Goal: Navigation & Orientation: Find specific page/section

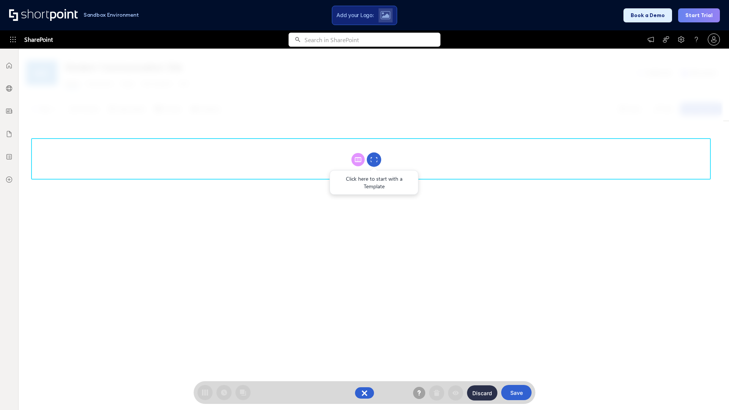
click at [374, 159] on circle at bounding box center [374, 160] width 14 height 14
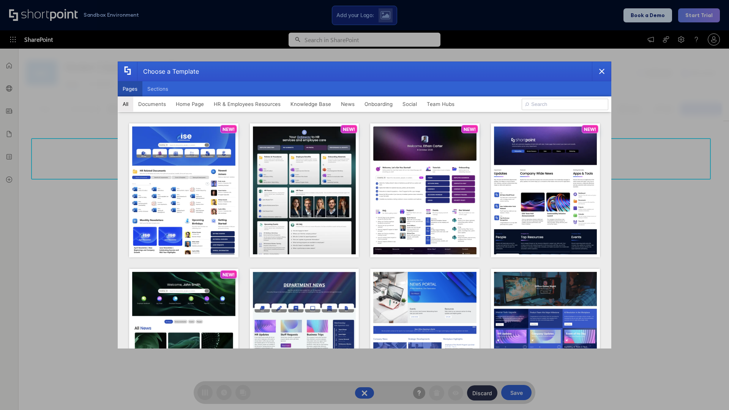
click at [130, 89] on button "Pages" at bounding box center [130, 88] width 25 height 15
type input "Onboarding 1"
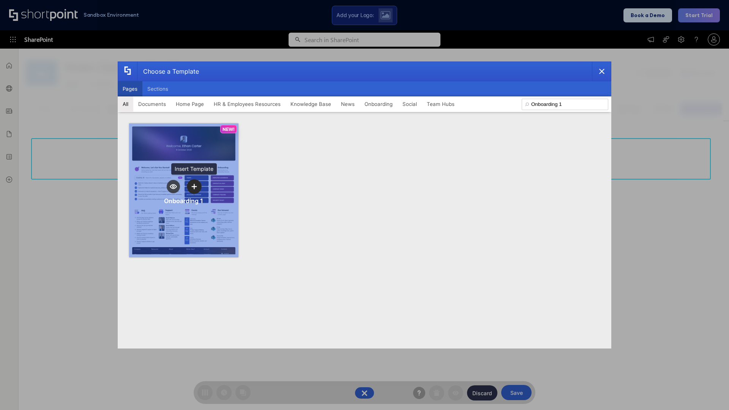
click at [194, 186] on icon "template selector" at bounding box center [193, 186] width 5 height 5
